Goal: Task Accomplishment & Management: Complete application form

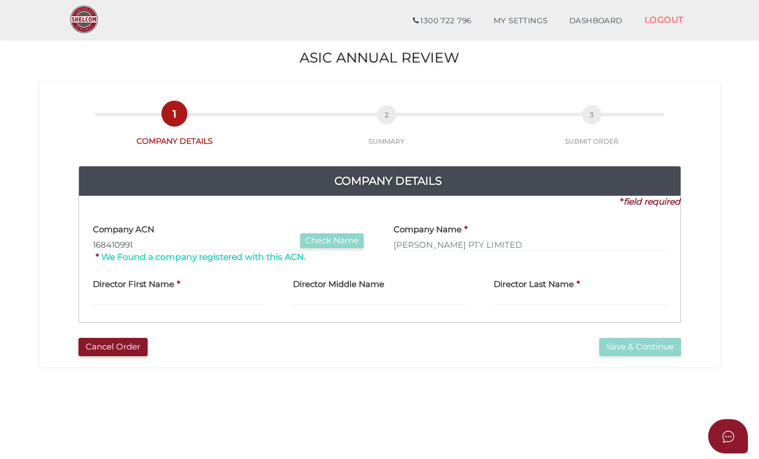
scroll to position [62, 0]
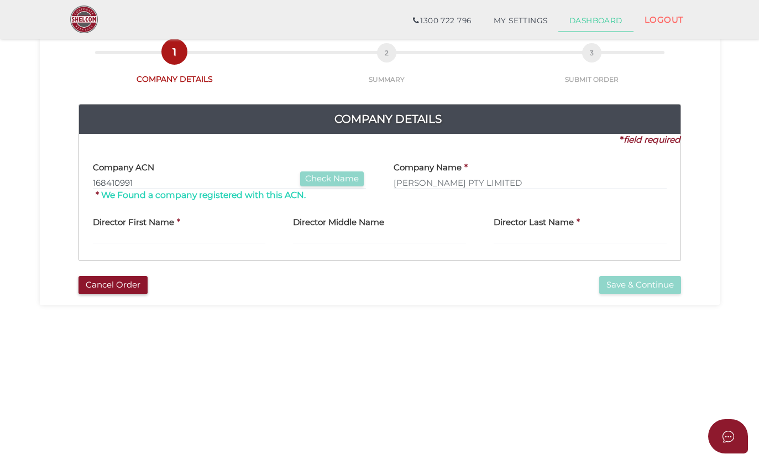
click at [585, 28] on link "DASHBOARD" at bounding box center [595, 21] width 75 height 22
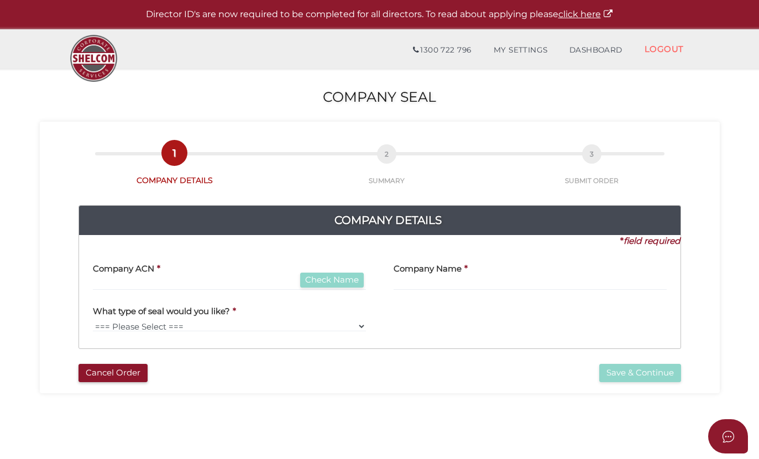
click at [125, 333] on div "What type of seal would you like? * === Please Select === Fold Seal" at bounding box center [229, 319] width 301 height 42
click at [180, 298] on label "What type of seal would you like?" at bounding box center [161, 309] width 137 height 23
click at [131, 364] on button "Cancel Order" at bounding box center [112, 373] width 69 height 18
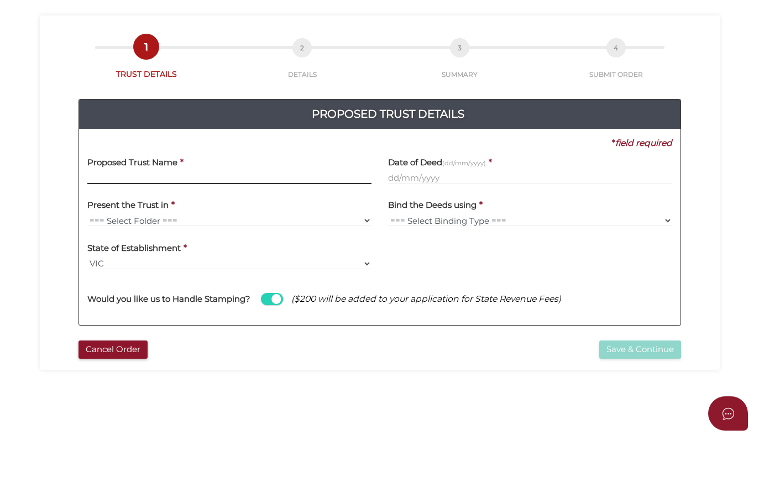
scroll to position [4, 0]
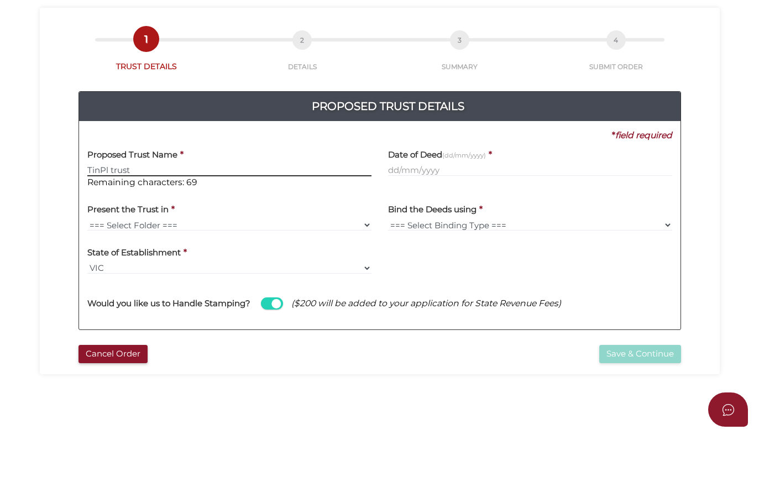
type input "TinPl trust"
click at [402, 235] on input "text" at bounding box center [530, 241] width 284 height 12
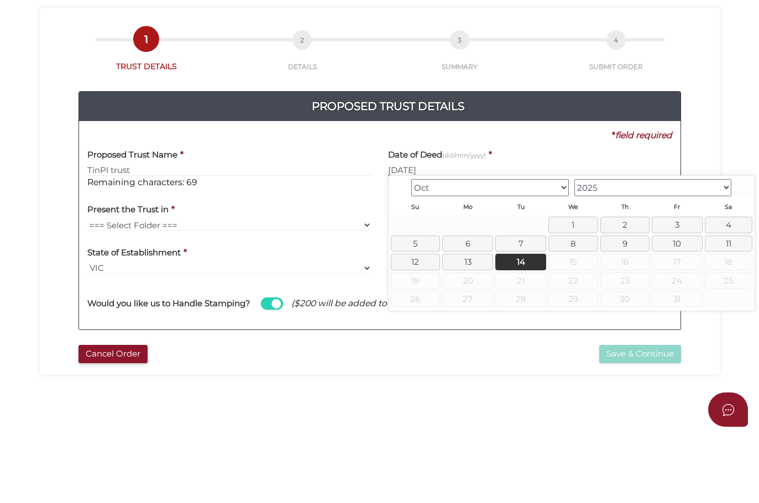
type input "01/01/2026"
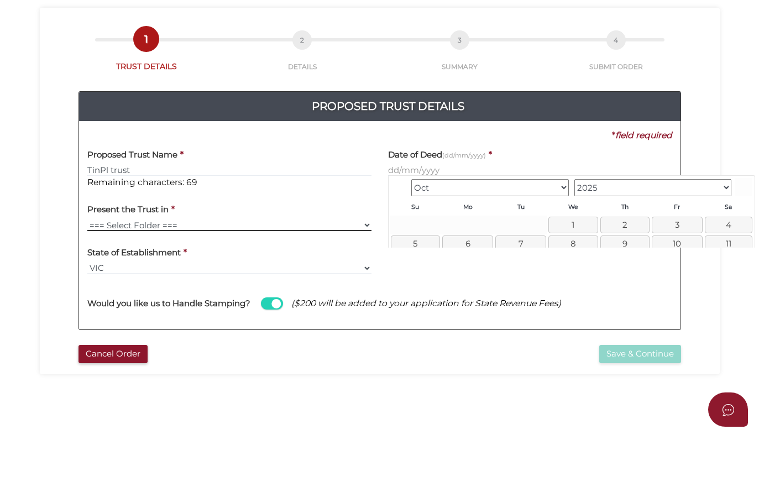
scroll to position [75, 0]
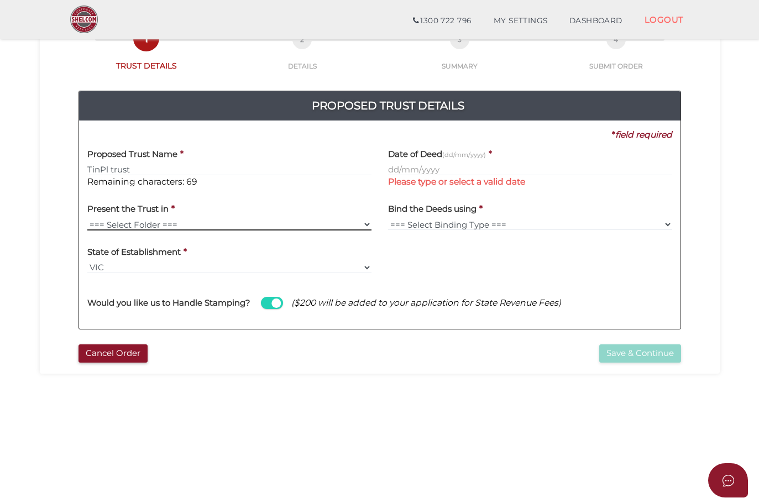
select select "Manilla Folder"
select select "Comb Binding"
click at [404, 166] on input "text" at bounding box center [530, 170] width 284 height 12
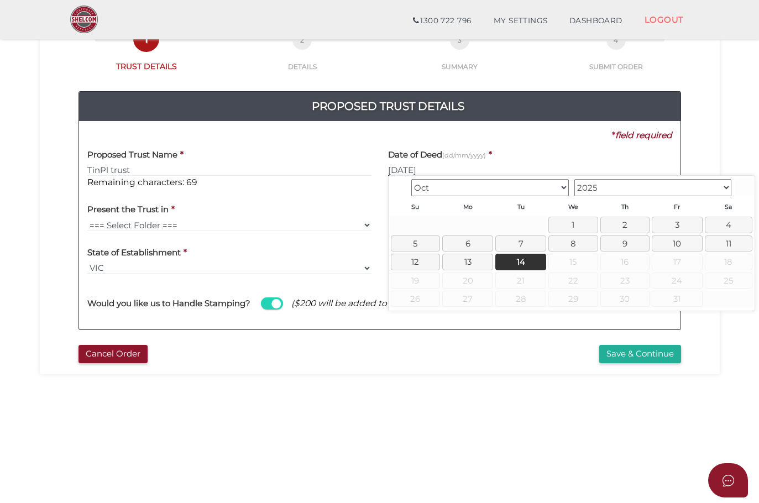
type input "01/11/2025"
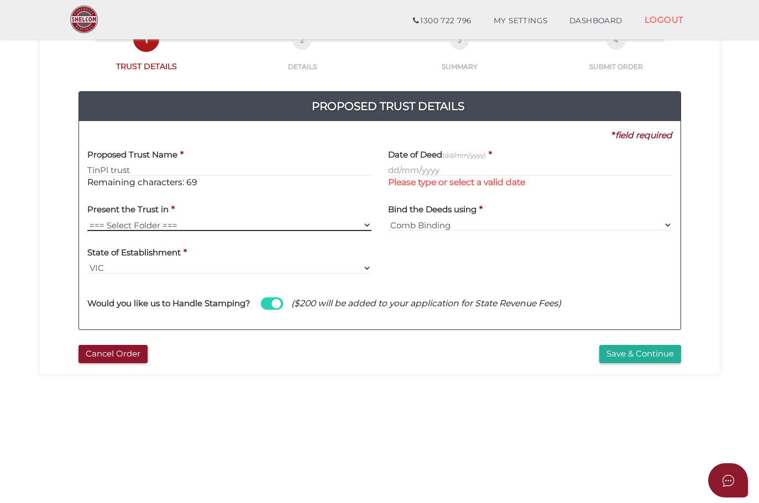
scroll to position [75, 0]
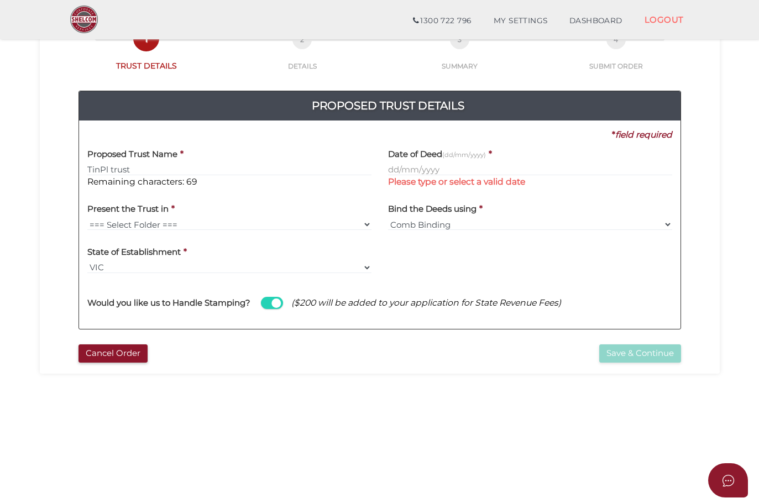
click at [395, 176] on span "Please type or select a valid date" at bounding box center [530, 182] width 284 height 12
click at [391, 157] on h4 "Date of Deed (dd/mm/yyyy)" at bounding box center [437, 154] width 98 height 9
click at [388, 165] on input "text" at bounding box center [530, 170] width 284 height 12
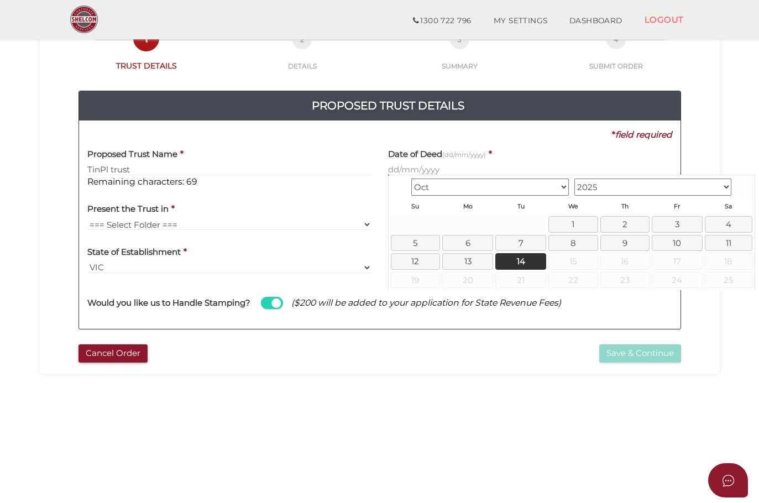
scroll to position [75, 0]
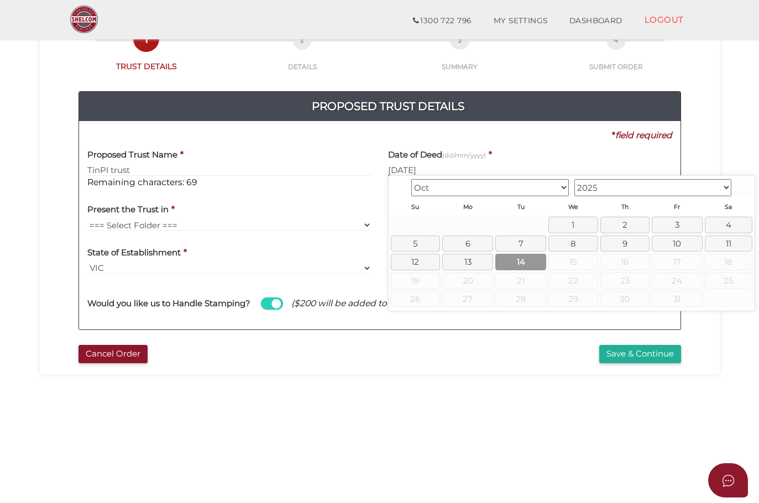
type input "01/12/2025"
click at [525, 260] on link "14" at bounding box center [520, 262] width 51 height 16
type input "14/10/2025"
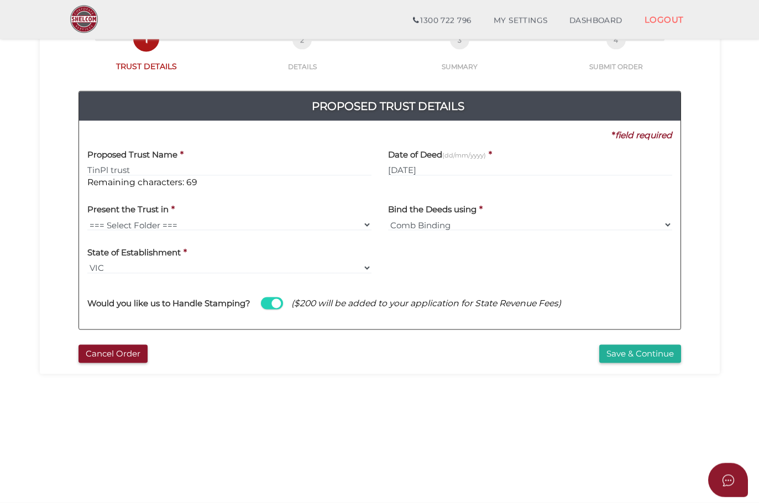
scroll to position [75, 0]
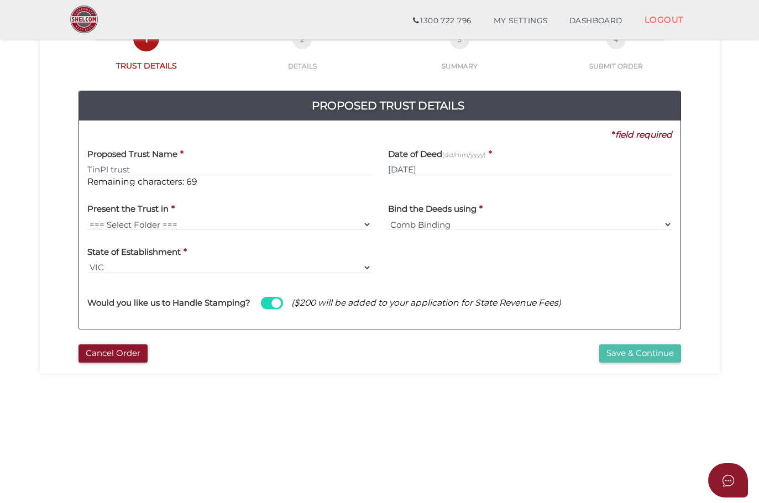
click at [656, 350] on button "Save & Continue" at bounding box center [640, 353] width 82 height 18
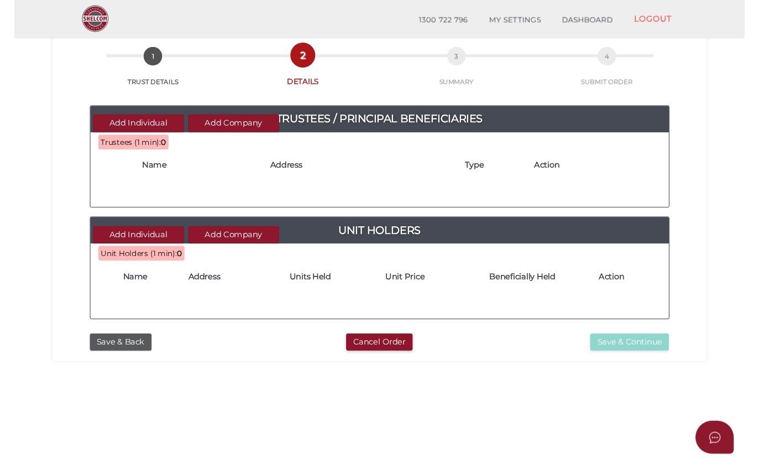
scroll to position [75, 0]
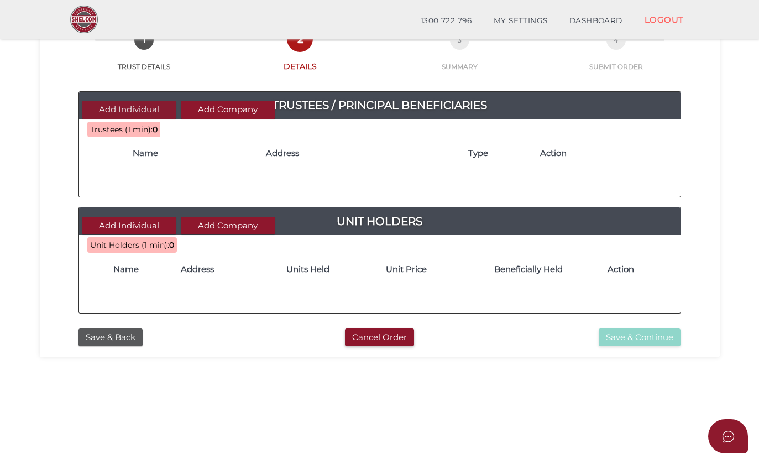
click at [124, 106] on button "Add Individual" at bounding box center [129, 110] width 94 height 18
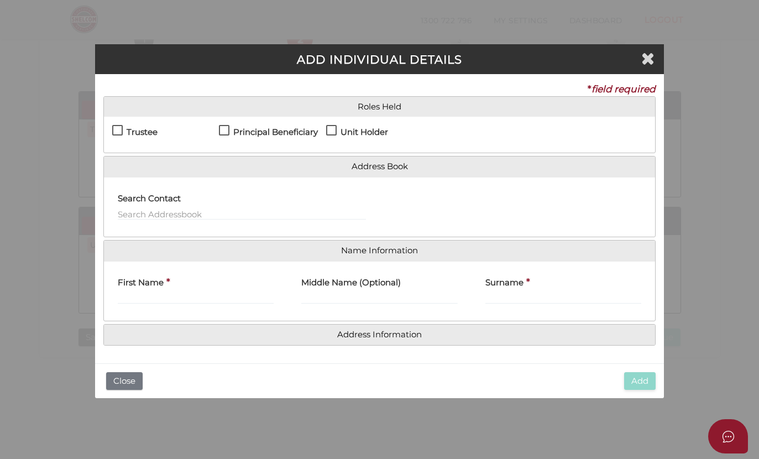
scroll to position [0, 0]
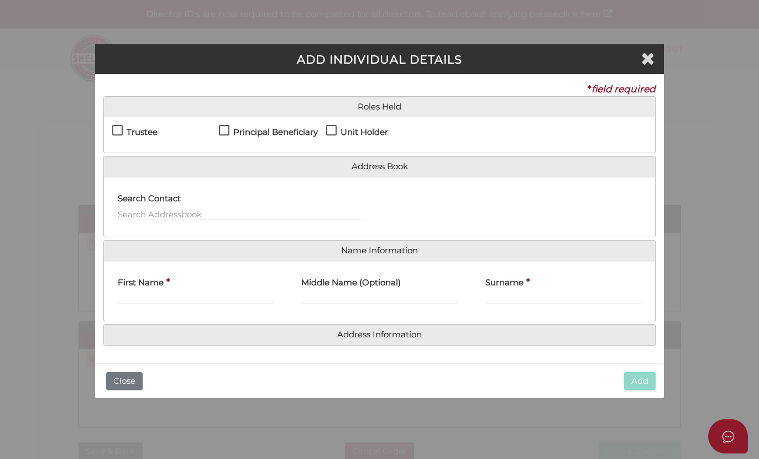
click at [117, 131] on label "Trustee" at bounding box center [134, 135] width 45 height 14
checkbox input "true"
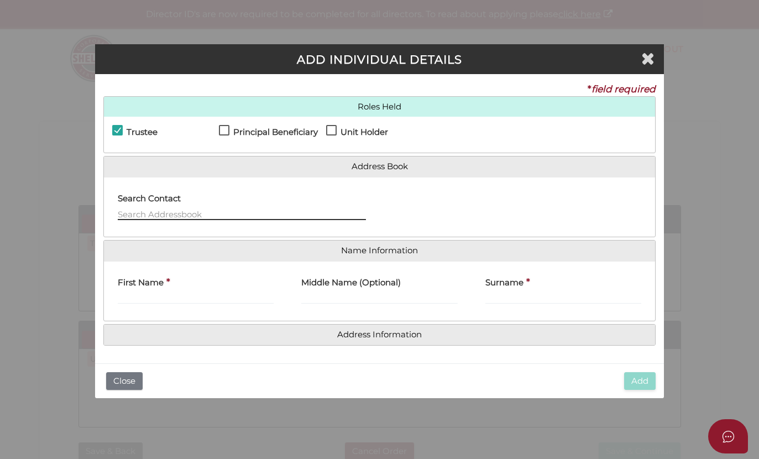
click at [239, 211] on input "text" at bounding box center [242, 214] width 248 height 12
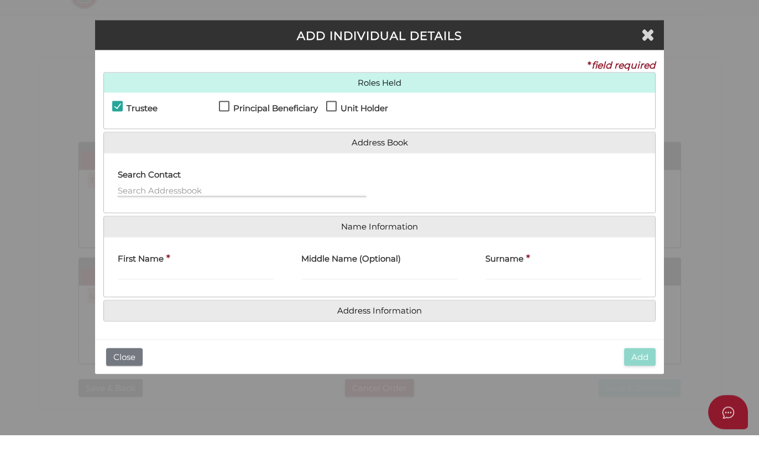
scroll to position [24, 0]
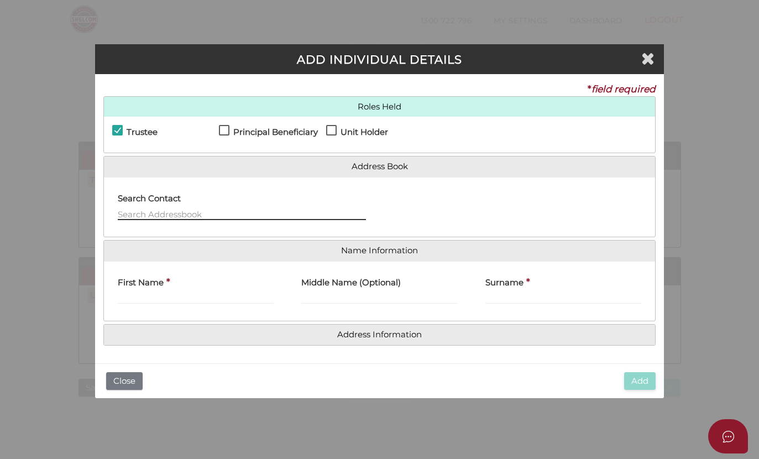
click at [236, 212] on input "text" at bounding box center [242, 214] width 248 height 12
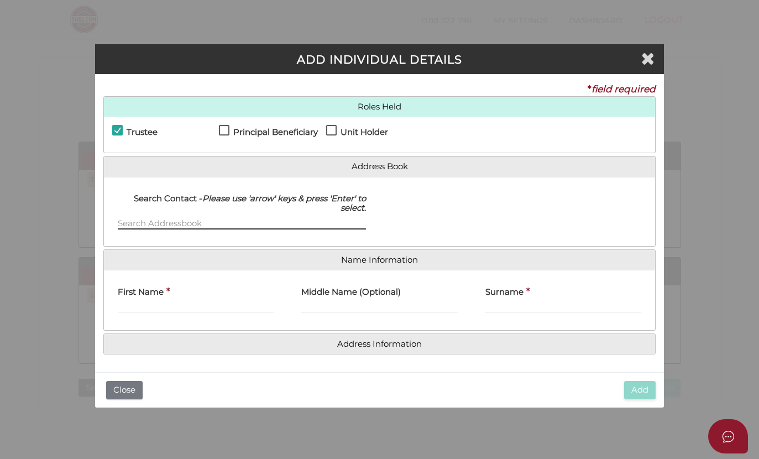
scroll to position [24, 0]
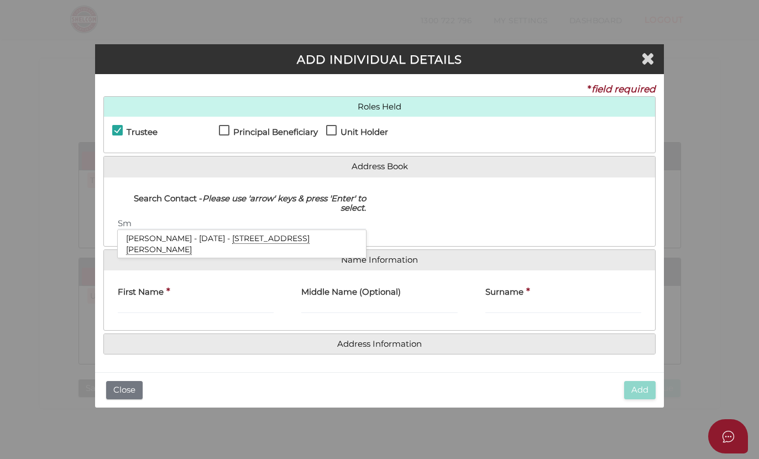
click at [209, 241] on li "John Smith - 01/01/1980 - 82 Alfred Street, Fortitude Valley, QLD, 4006" at bounding box center [242, 244] width 248 height 28
type input "John"
type input "Smith"
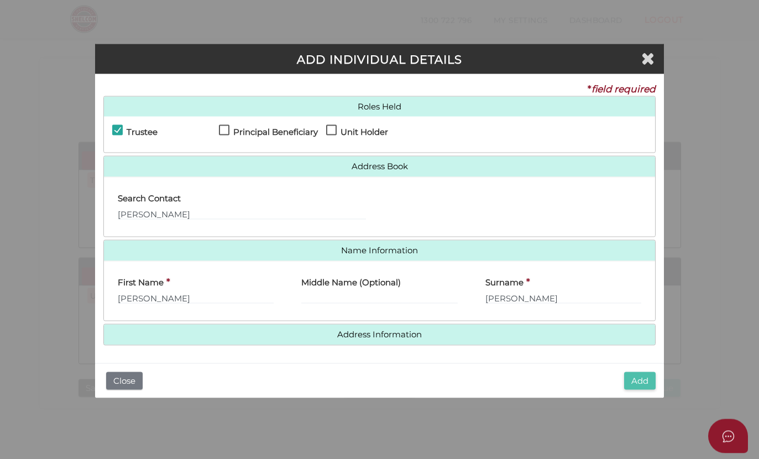
scroll to position [24, 0]
click at [645, 380] on button "Add" at bounding box center [639, 381] width 31 height 18
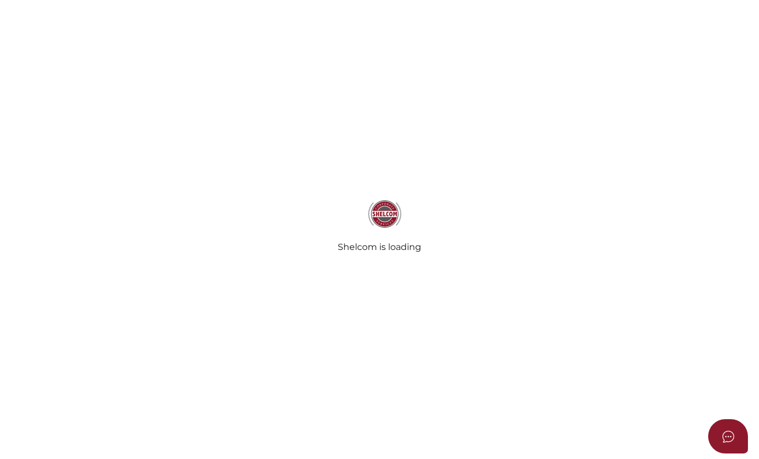
scroll to position [24, 0]
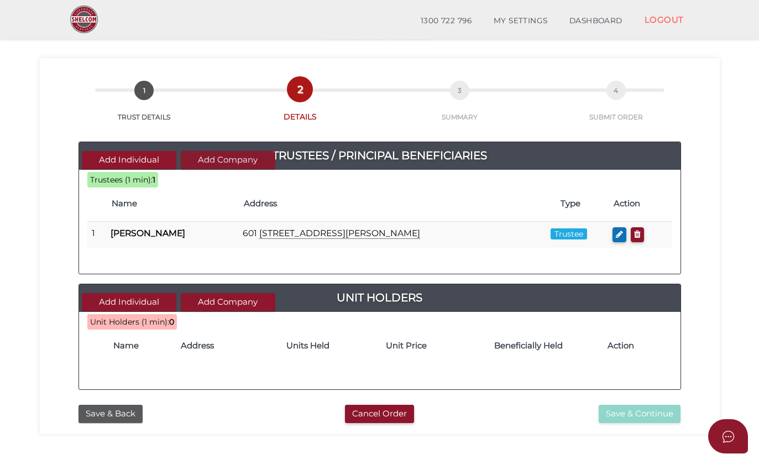
click at [201, 157] on button "Add Company" at bounding box center [228, 160] width 94 height 18
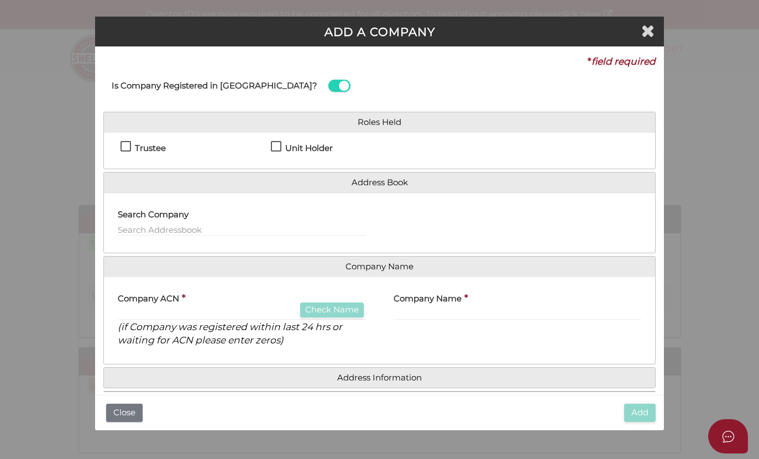
click at [647, 31] on icon "Close" at bounding box center [647, 30] width 13 height 17
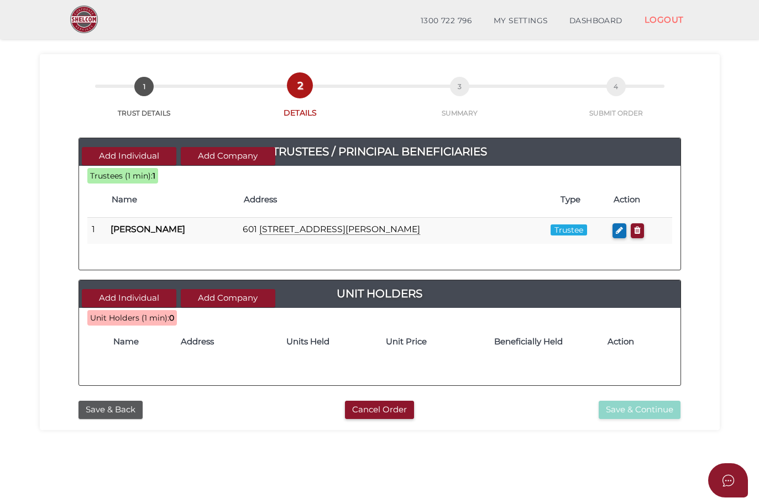
scroll to position [29, 0]
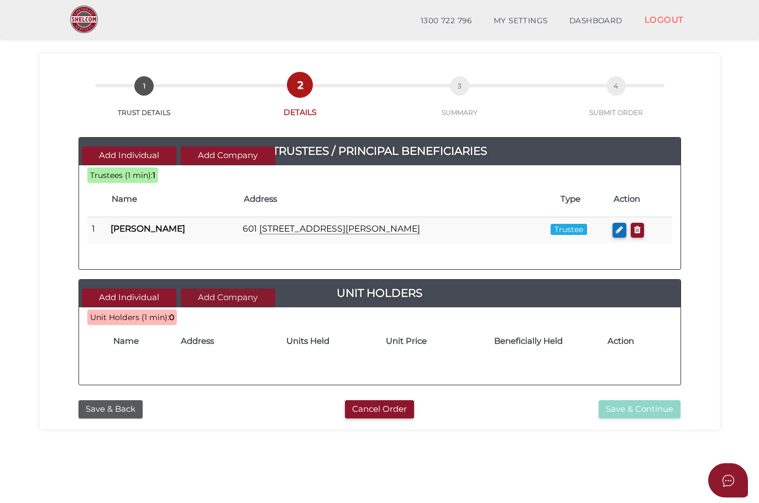
click at [220, 291] on button "Add Company" at bounding box center [228, 297] width 94 height 18
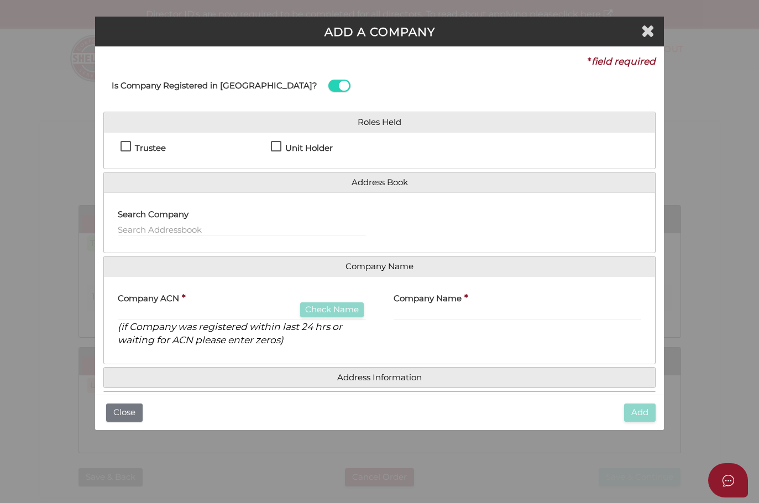
click at [278, 145] on label "Unit Holder" at bounding box center [302, 151] width 62 height 14
checkbox input "true"
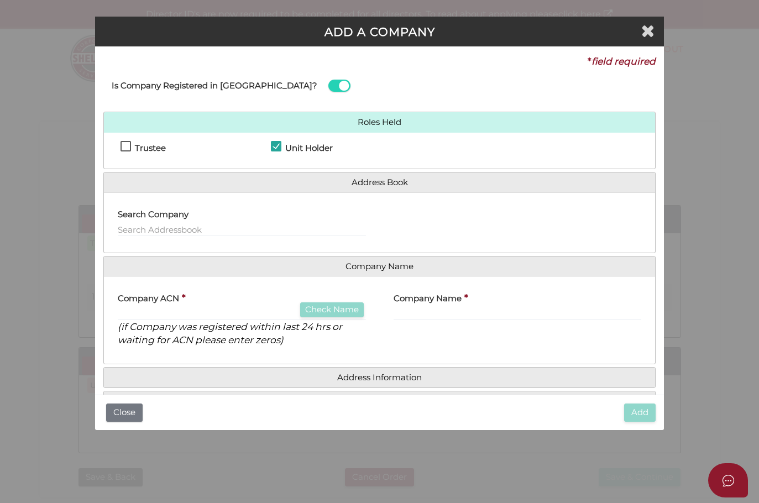
drag, startPoint x: 156, startPoint y: 219, endPoint x: 182, endPoint y: 212, distance: 26.9
click at [156, 219] on label "Search Company" at bounding box center [153, 212] width 71 height 23
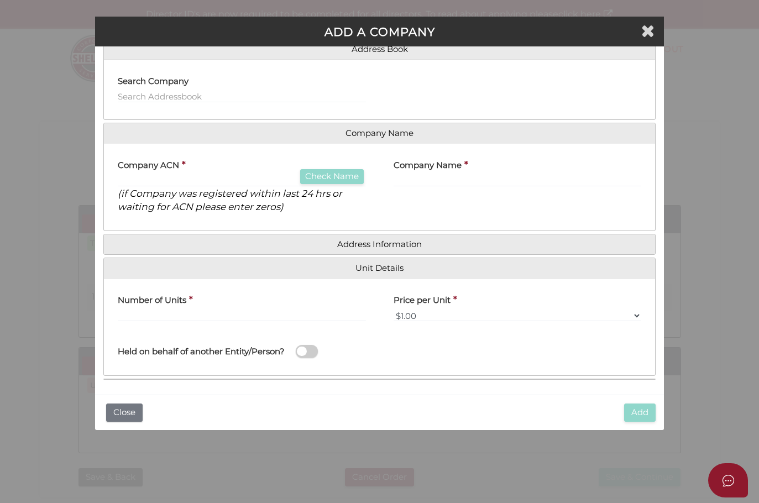
scroll to position [133, 0]
click at [76, 55] on div "ADD A COMPANY * field required Is Company Registered in Australia? Roles Held T…" at bounding box center [379, 251] width 759 height 503
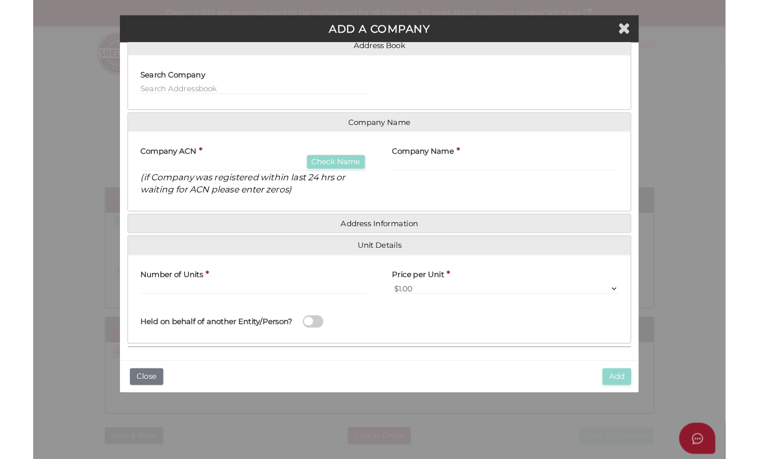
scroll to position [44, 0]
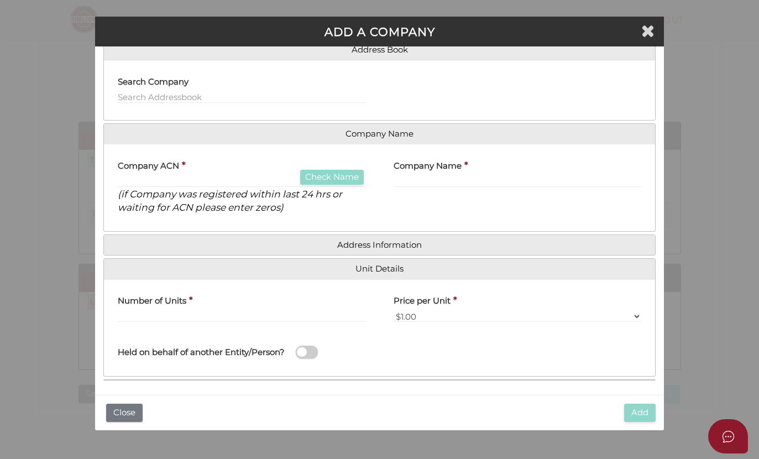
click at [180, 87] on label "Search Company" at bounding box center [153, 80] width 71 height 23
click at [184, 92] on input "text" at bounding box center [242, 97] width 248 height 12
click at [183, 95] on input "text" at bounding box center [242, 97] width 248 height 12
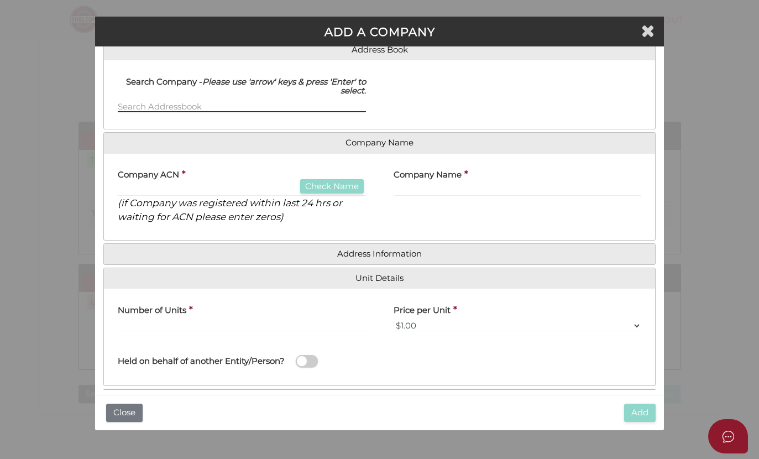
type input "A"
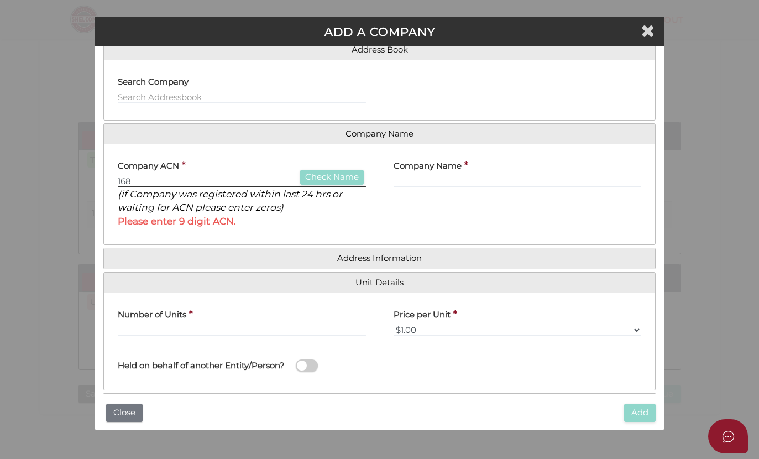
click at [156, 175] on input "168" at bounding box center [242, 181] width 248 height 12
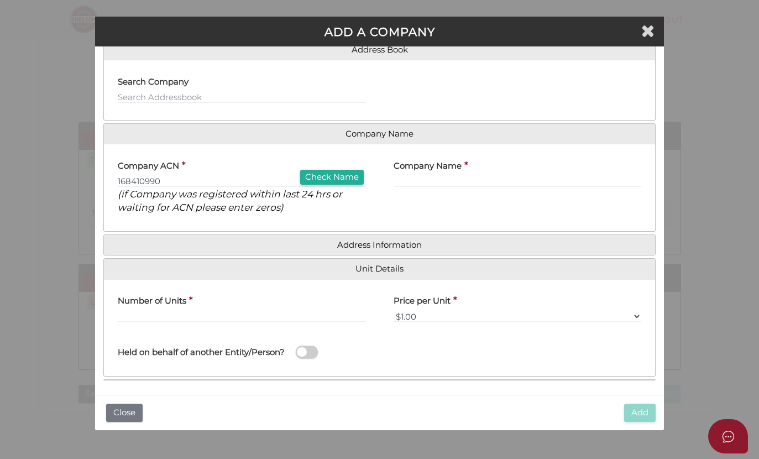
click at [318, 174] on button "Check Name" at bounding box center [332, 177] width 64 height 15
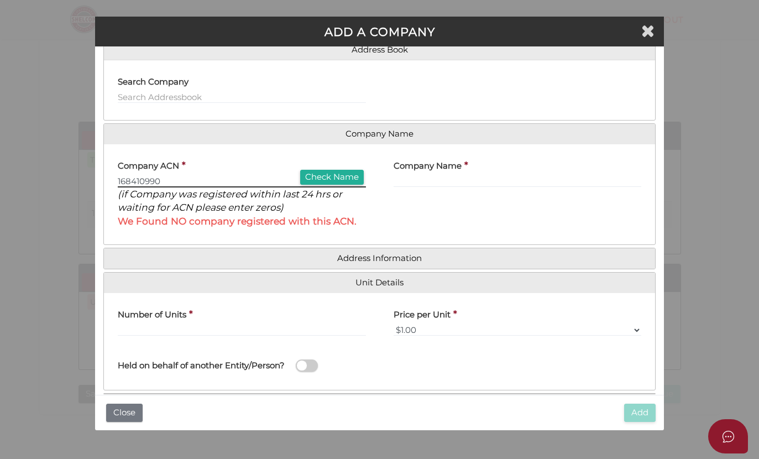
click at [246, 183] on input "168410990" at bounding box center [242, 181] width 248 height 12
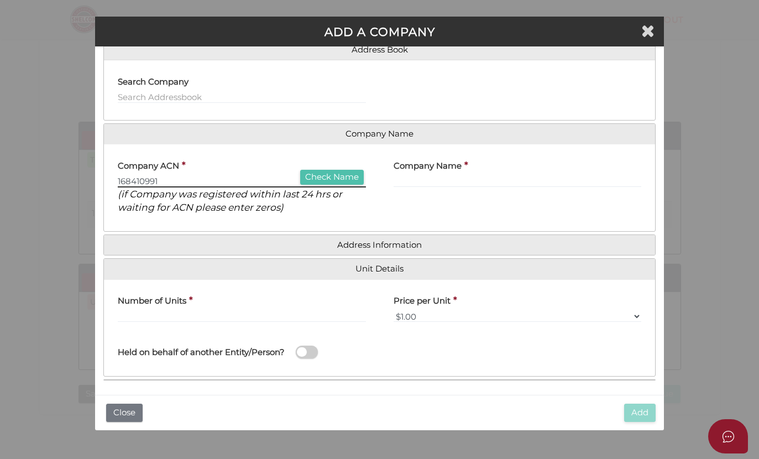
type input "168410991"
click at [335, 171] on button "Check Name" at bounding box center [332, 177] width 64 height 15
type input "SCHILLY PTY LIMITED"
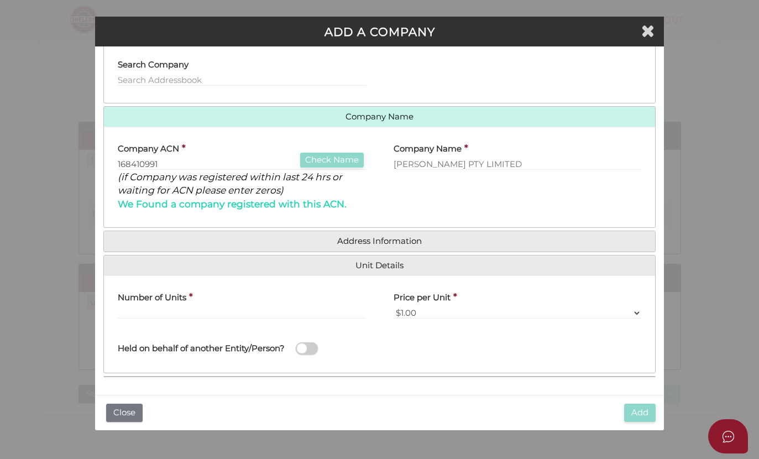
scroll to position [159, 0]
click at [372, 244] on link "Address Information" at bounding box center [379, 240] width 535 height 9
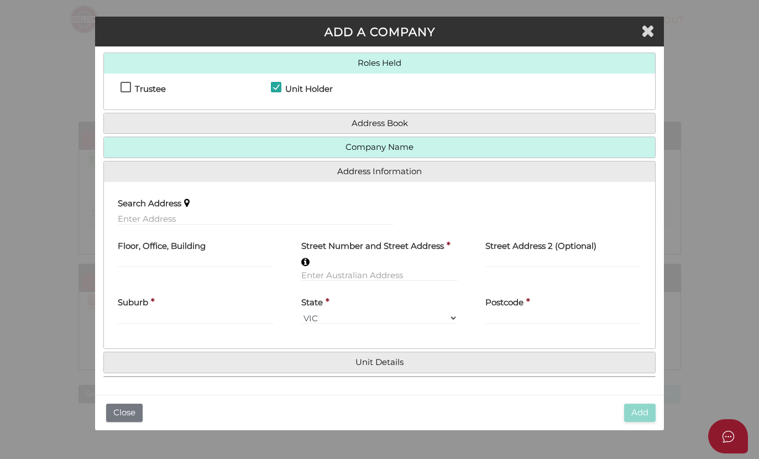
scroll to position [56, 0]
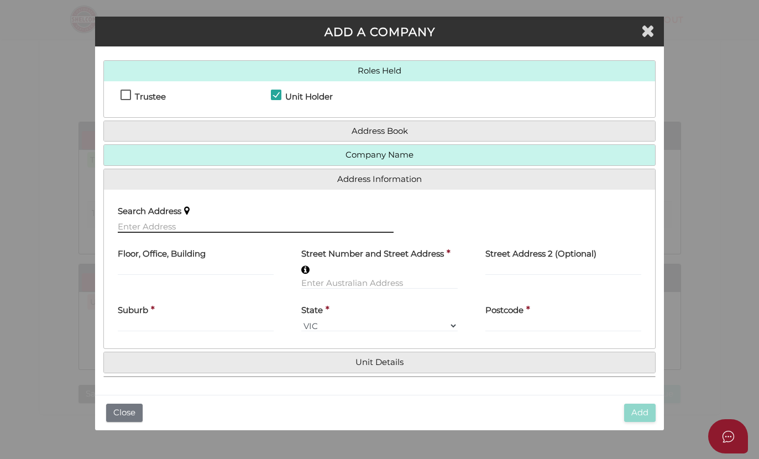
click at [177, 221] on input "text" at bounding box center [256, 226] width 276 height 12
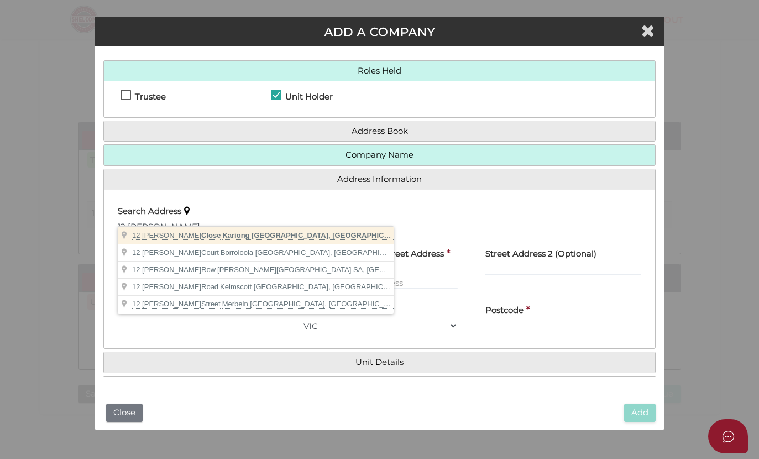
type input "12 Foster Close, Kariong NSW, Australia"
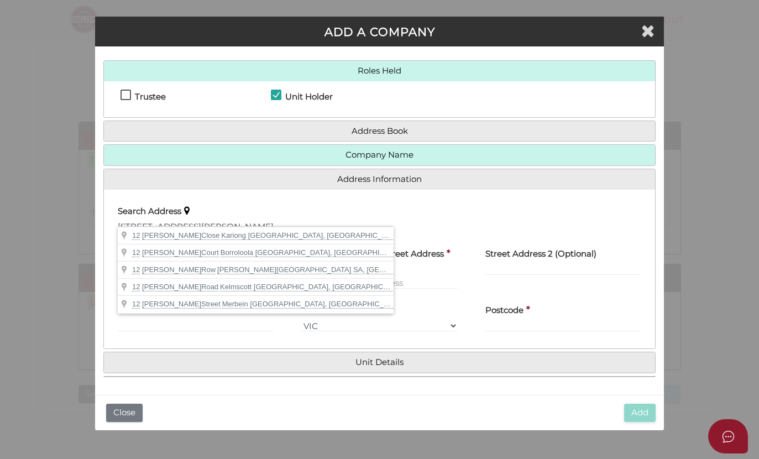
type input "12 Foster Close"
type input "Kariong"
select select "[GEOGRAPHIC_DATA]"
type input "2250"
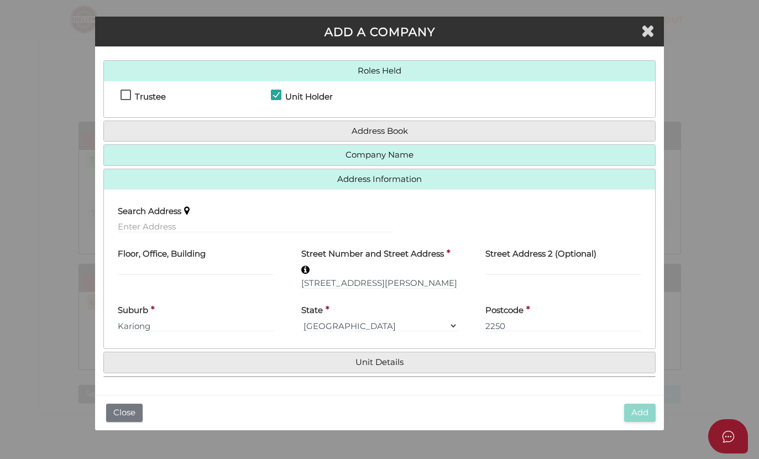
scroll to position [57, 0]
click at [414, 387] on div "* field required Is Company Registered in Australia? Roles Held Trustee Unit Ho…" at bounding box center [379, 220] width 569 height 348
click at [386, 355] on h4 "Unit Details" at bounding box center [379, 362] width 551 height 20
click at [276, 127] on link "Address Book" at bounding box center [379, 131] width 535 height 9
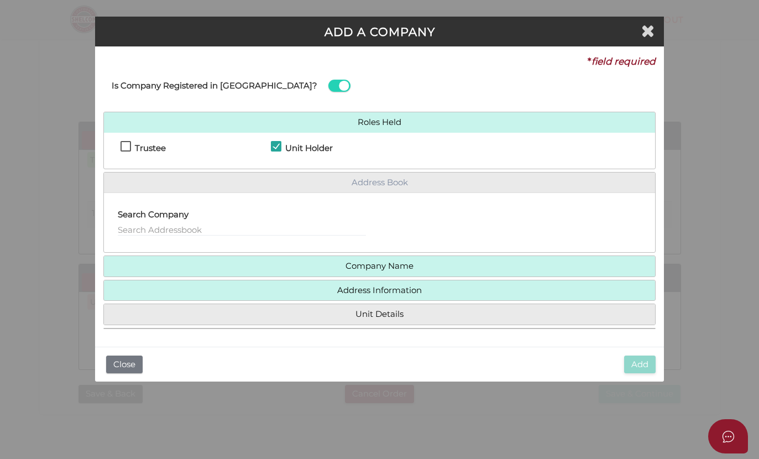
scroll to position [0, 0]
click at [170, 217] on h4 "Search Company" at bounding box center [153, 214] width 71 height 9
click at [166, 239] on div "Search Company" at bounding box center [242, 222] width 276 height 43
click at [163, 225] on input "text" at bounding box center [242, 230] width 248 height 12
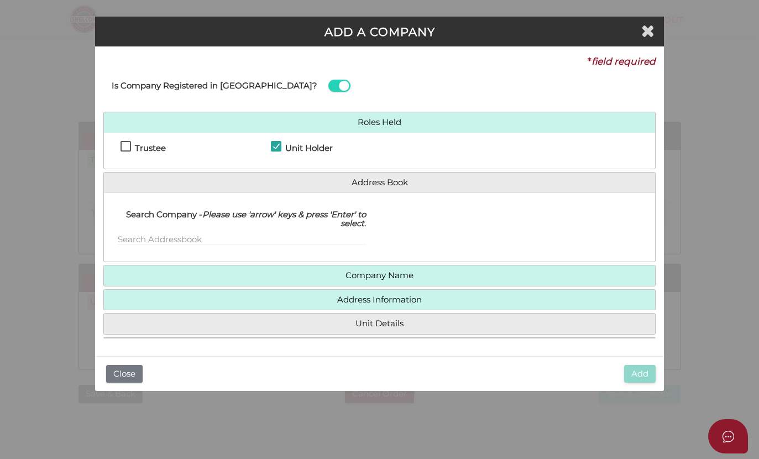
scroll to position [299, 0]
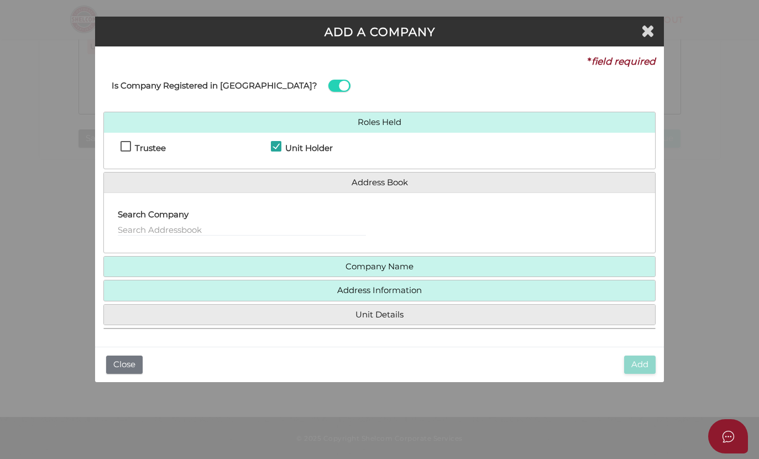
click at [386, 311] on link "Unit Details" at bounding box center [379, 314] width 535 height 9
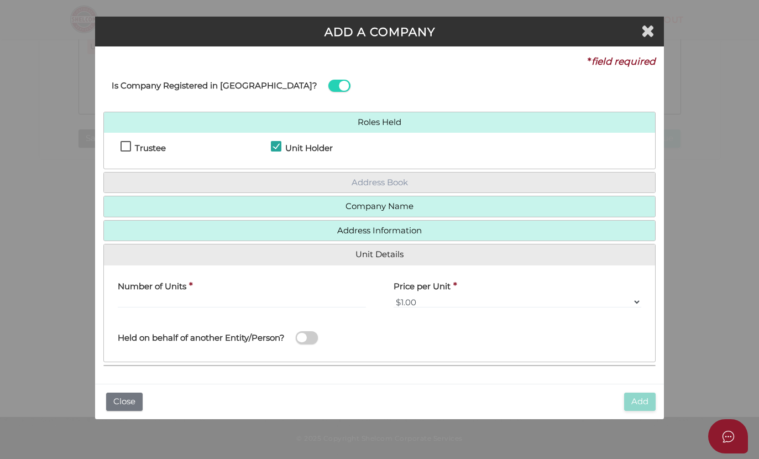
click at [266, 185] on link "Address Book" at bounding box center [379, 182] width 535 height 9
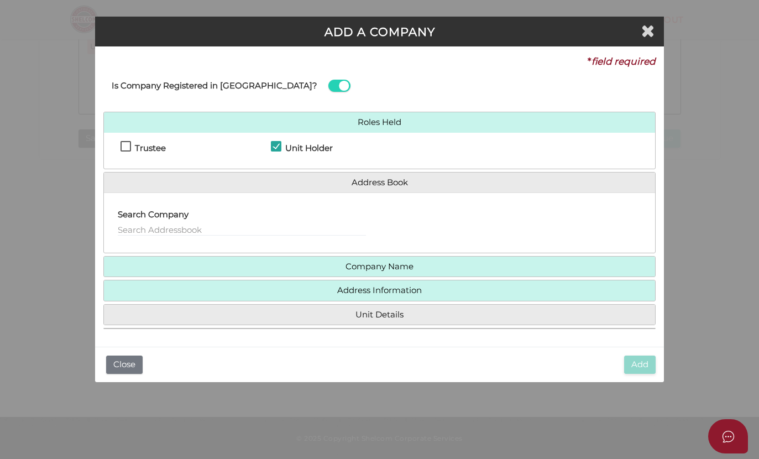
click at [219, 205] on div "Search Company" at bounding box center [242, 218] width 248 height 35
click at [151, 296] on h4 "Address Information" at bounding box center [379, 290] width 551 height 20
click at [191, 301] on div "Roles Held Trustee Unit Holder Address Book Search Company Company Name Company…" at bounding box center [379, 220] width 553 height 217
click at [192, 291] on link "Address Information" at bounding box center [379, 290] width 535 height 9
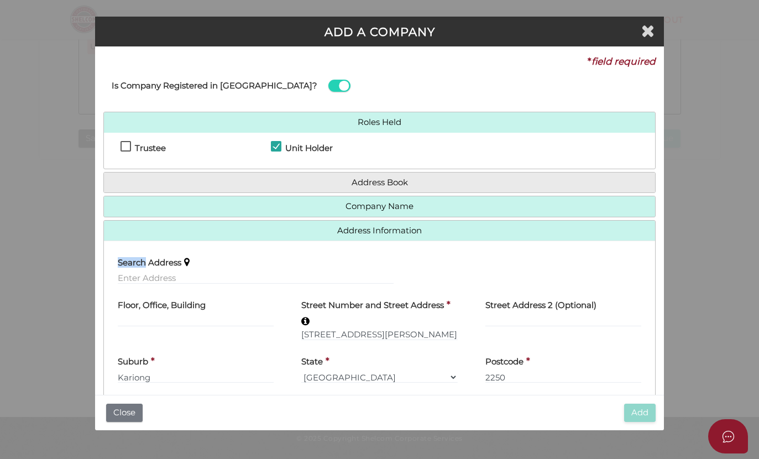
click at [192, 291] on div "Search Address Floor, Office, Building Street Number and Street Address * 12 Fo…" at bounding box center [379, 319] width 551 height 159
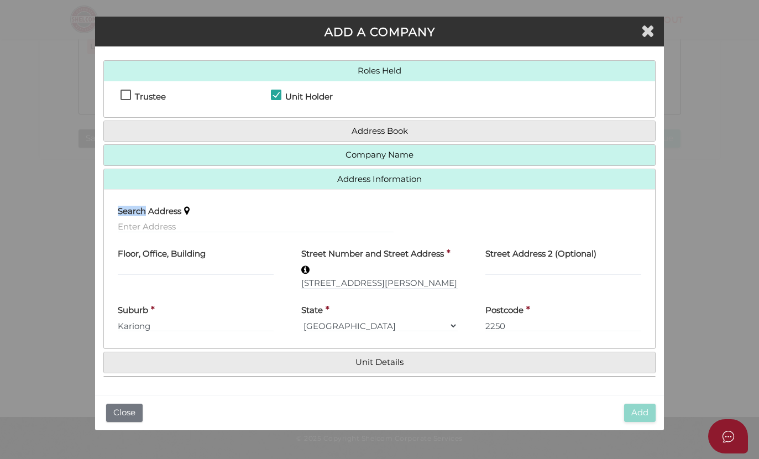
scroll to position [57, 0]
click at [218, 127] on link "Address Book" at bounding box center [379, 131] width 535 height 9
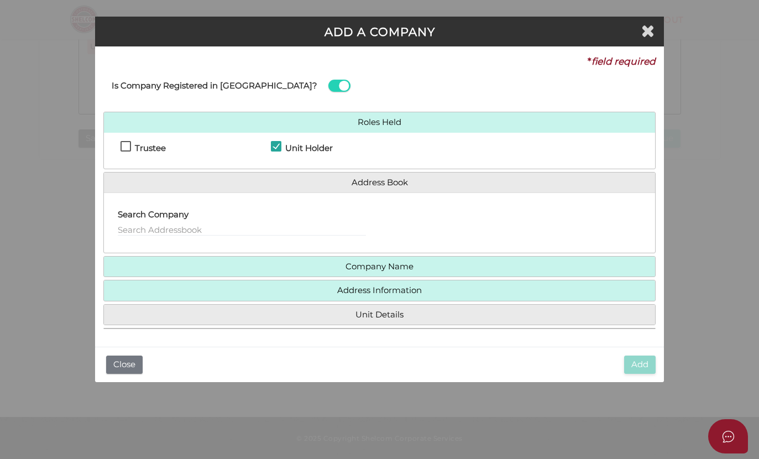
click at [382, 310] on link "Unit Details" at bounding box center [379, 314] width 535 height 9
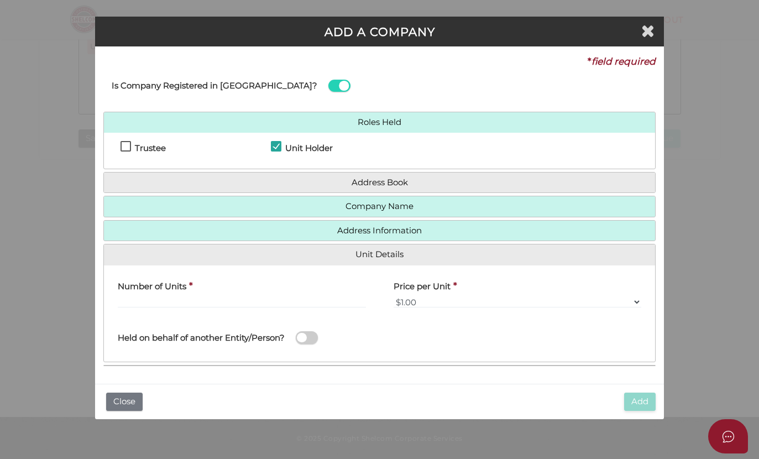
click at [172, 312] on div "Number of Units *" at bounding box center [242, 295] width 276 height 43
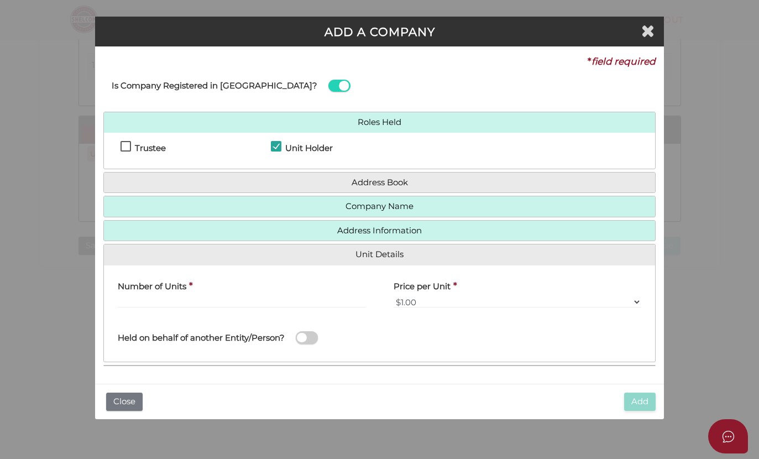
scroll to position [192, 0]
click at [318, 331] on label at bounding box center [307, 337] width 22 height 13
click at [0, 0] on input "checkbox" at bounding box center [0, 0] width 0 height 0
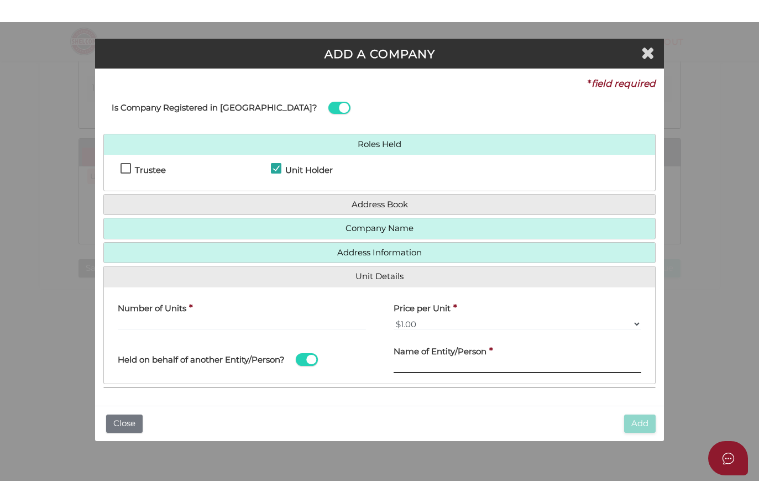
scroll to position [191, 0]
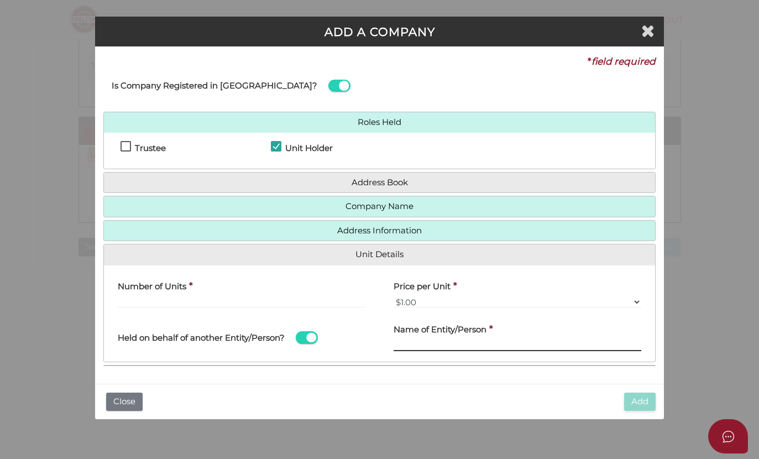
click at [408, 340] on input "text" at bounding box center [517, 345] width 248 height 12
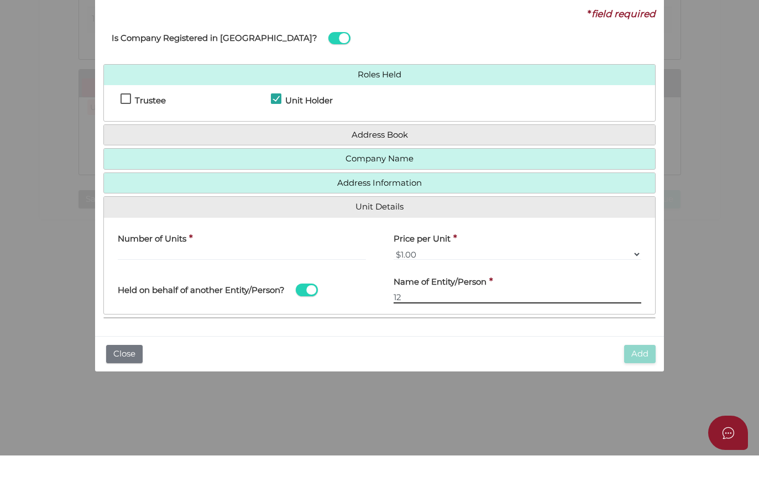
type input "12"
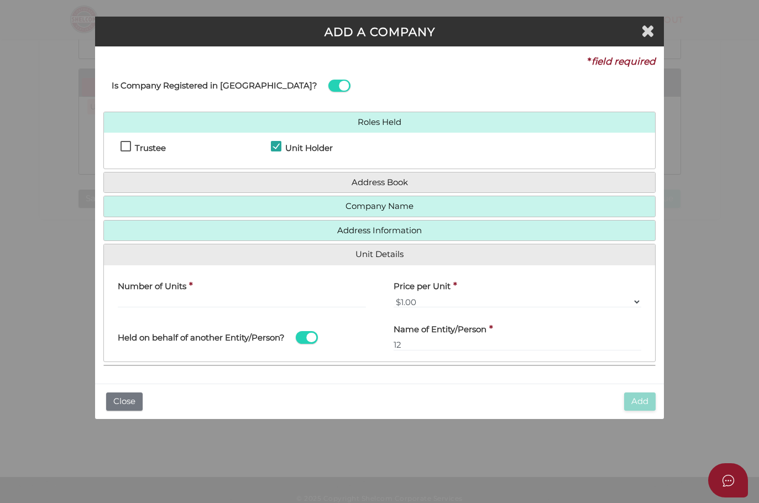
scroll to position [239, 0]
click at [643, 414] on div "Add Close" at bounding box center [379, 400] width 569 height 35
click at [649, 41] on div "ADD A COMPANY" at bounding box center [379, 32] width 569 height 30
click at [655, 38] on span "Close" at bounding box center [648, 30] width 14 height 20
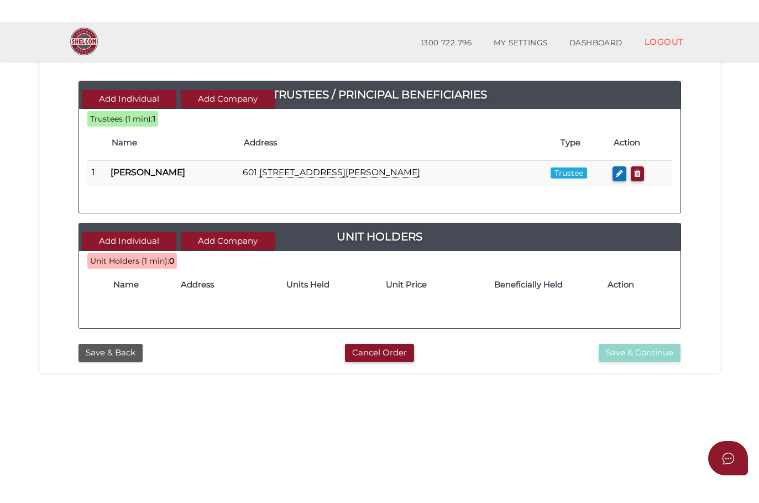
scroll to position [65, 0]
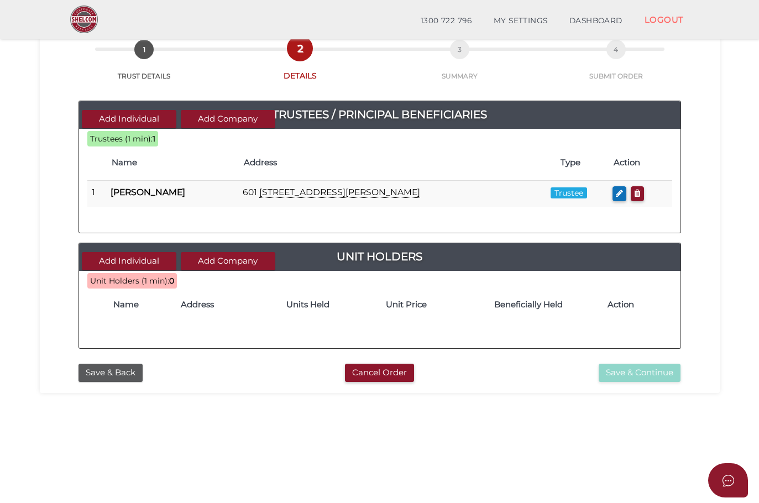
click at [387, 384] on div "8cdcae67dd4d491b3f0ec5da6e58988f 1 TRUST DETAILS 2 DETAILS 3 SUMMARY 4 SUBMIT O…" at bounding box center [380, 205] width 680 height 376
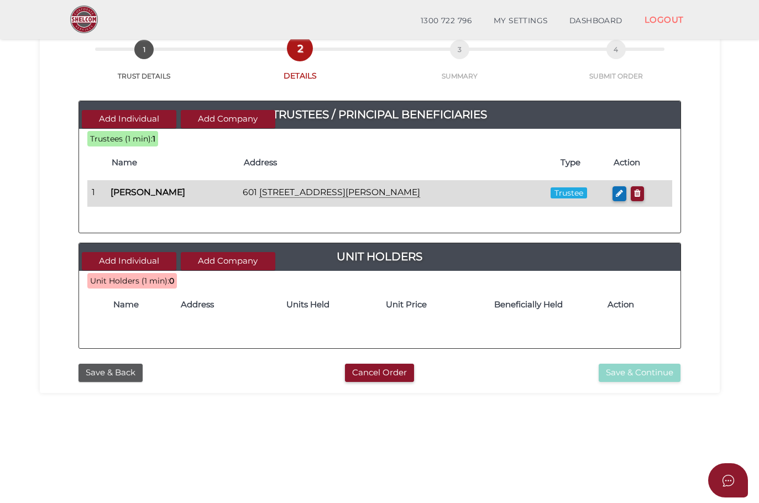
click at [555, 186] on td "Trustee" at bounding box center [570, 194] width 76 height 26
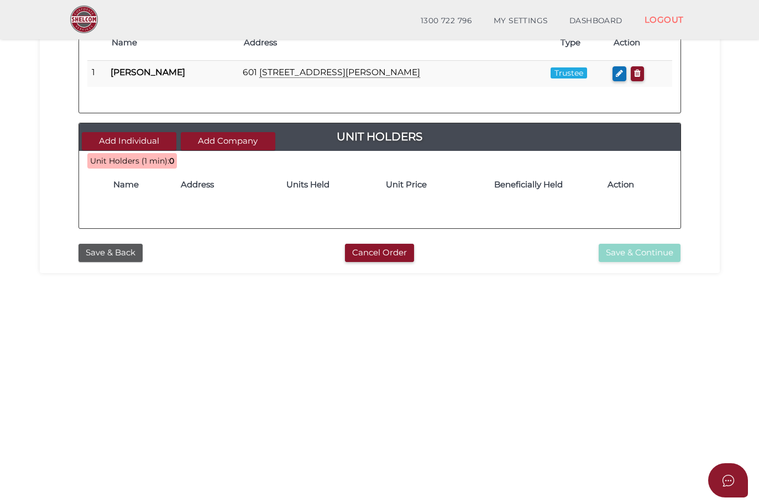
scroll to position [189, 0]
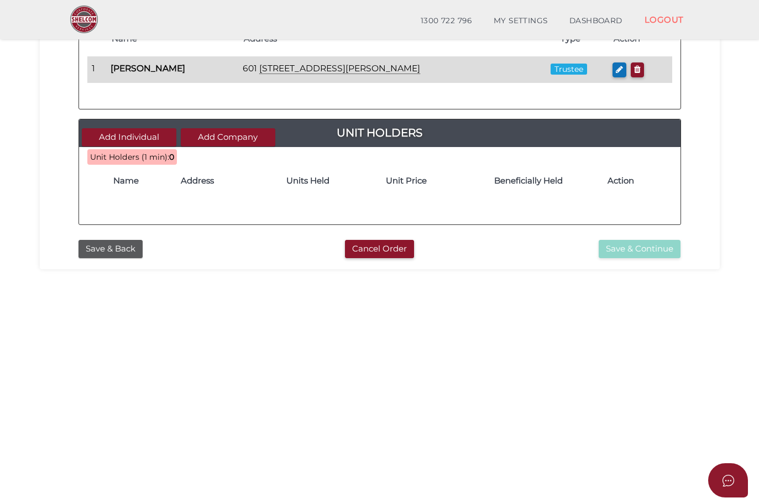
click at [377, 71] on td "[STREET_ADDRESS][PERSON_NAME]" at bounding box center [385, 70] width 294 height 26
